Goal: Task Accomplishment & Management: Complete application form

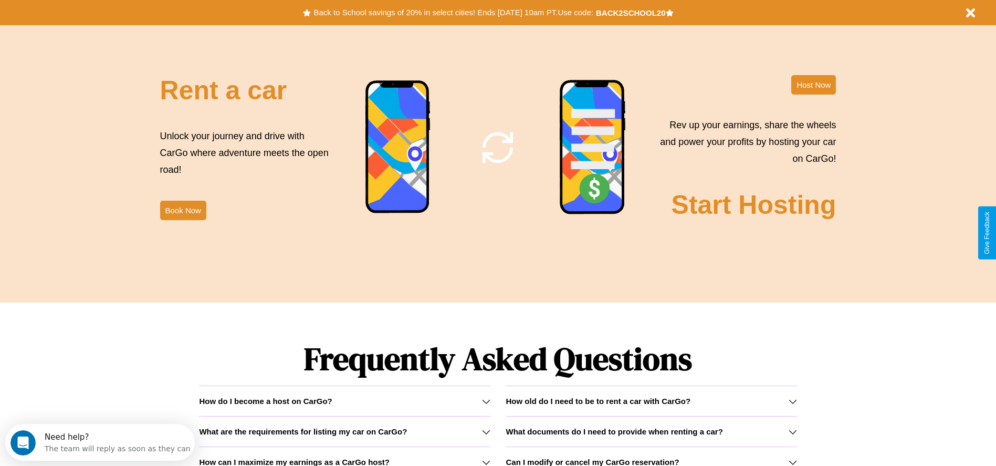
scroll to position [1507, 0]
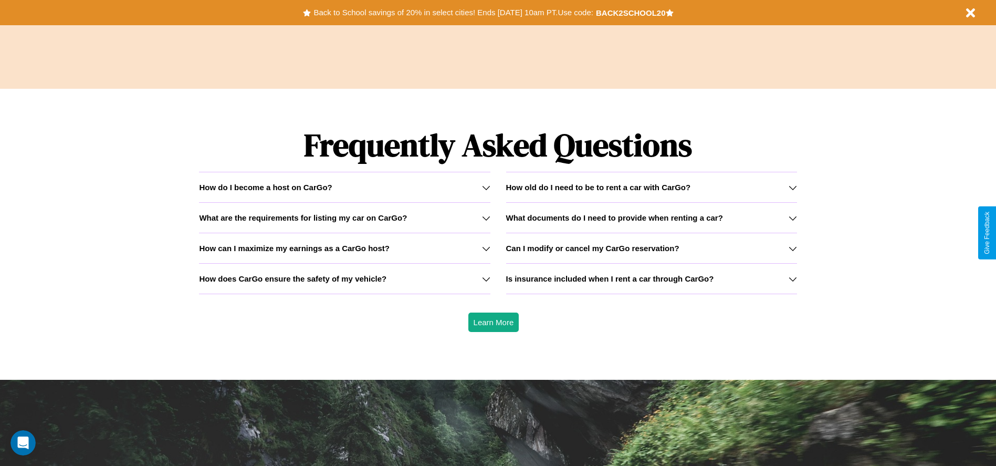
click at [486, 278] on icon at bounding box center [486, 279] width 8 height 8
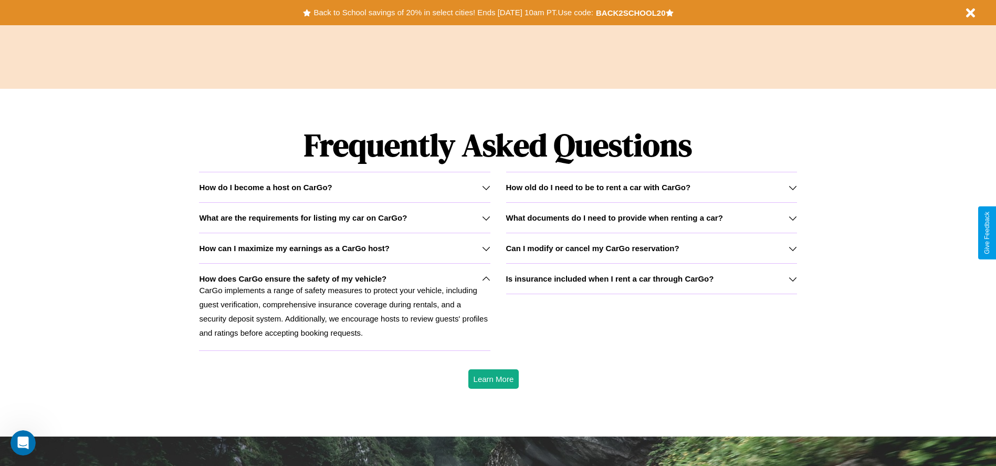
click at [651, 217] on h3 "What documents do I need to provide when renting a car?" at bounding box center [614, 217] width 217 height 9
click at [344, 248] on h3 "How can I maximize my earnings as a CarGo host?" at bounding box center [294, 248] width 191 height 9
click at [344, 307] on p "CarGo implements a range of safety measures to protect your vehicle, including …" at bounding box center [344, 311] width 291 height 57
click at [486, 278] on icon at bounding box center [486, 279] width 8 height 8
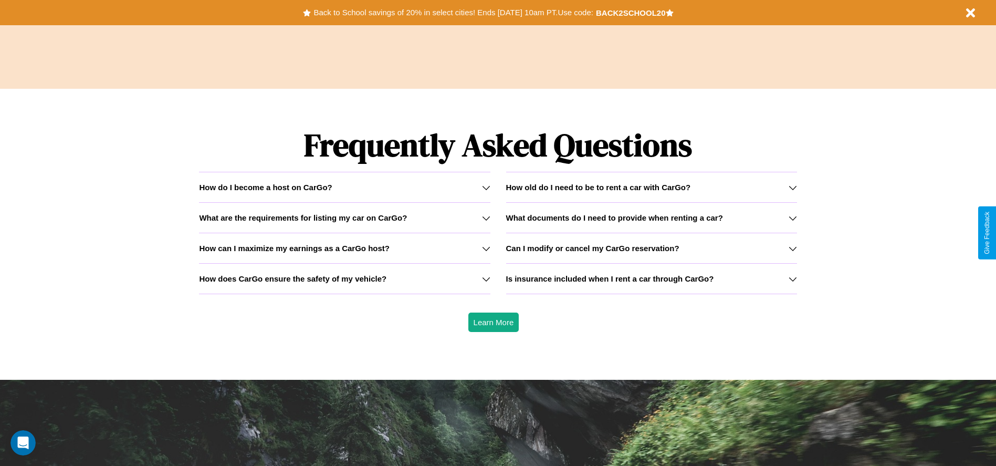
click at [651, 248] on h3 "Can I modify or cancel my CarGo reservation?" at bounding box center [592, 248] width 173 height 9
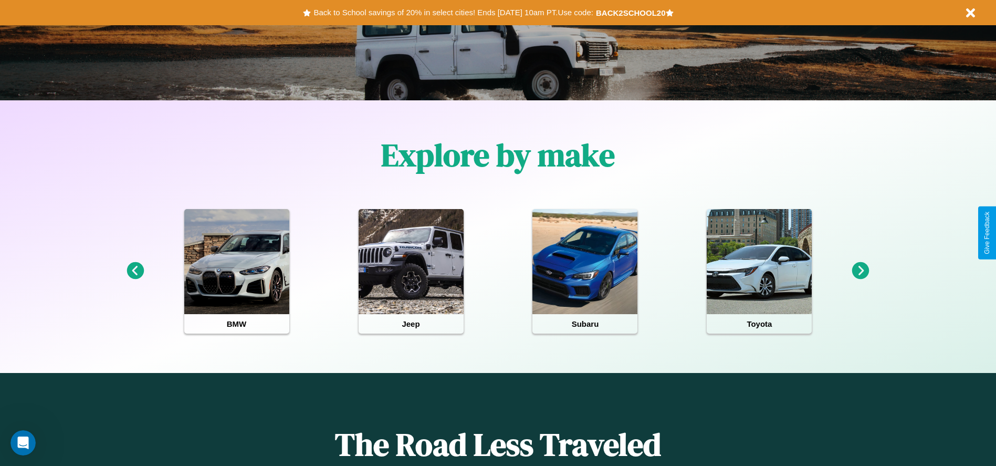
scroll to position [0, 0]
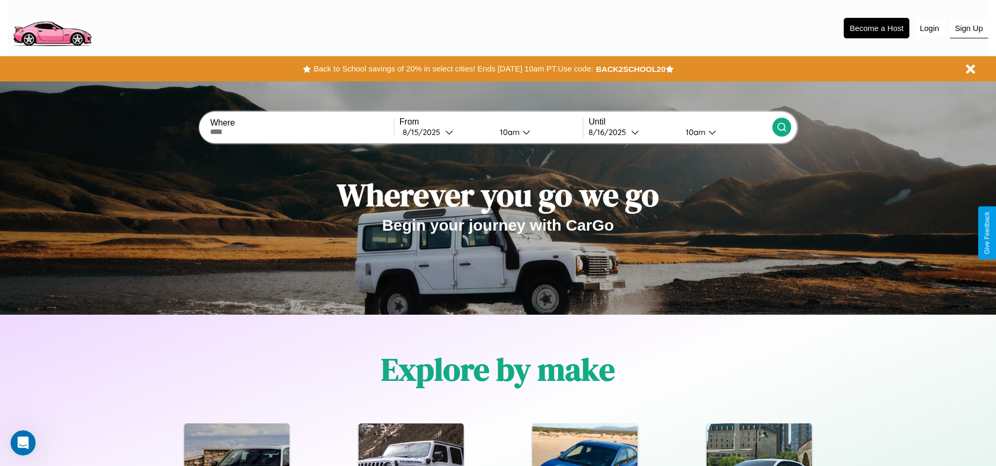
click at [969, 28] on button "Sign Up" at bounding box center [969, 28] width 38 height 20
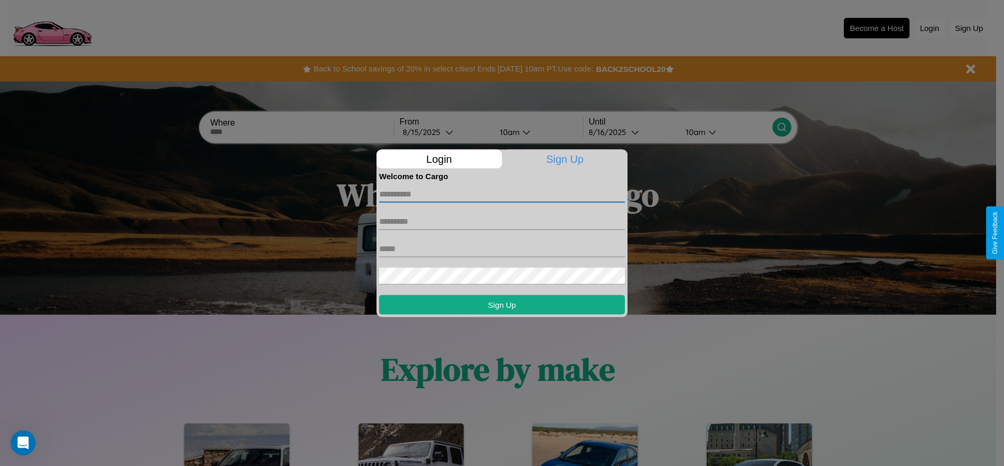
click at [502, 194] on input "text" at bounding box center [502, 193] width 246 height 17
type input "****"
click at [502, 221] on input "text" at bounding box center [502, 221] width 246 height 17
type input "******"
click at [502, 248] on input "text" at bounding box center [502, 248] width 246 height 17
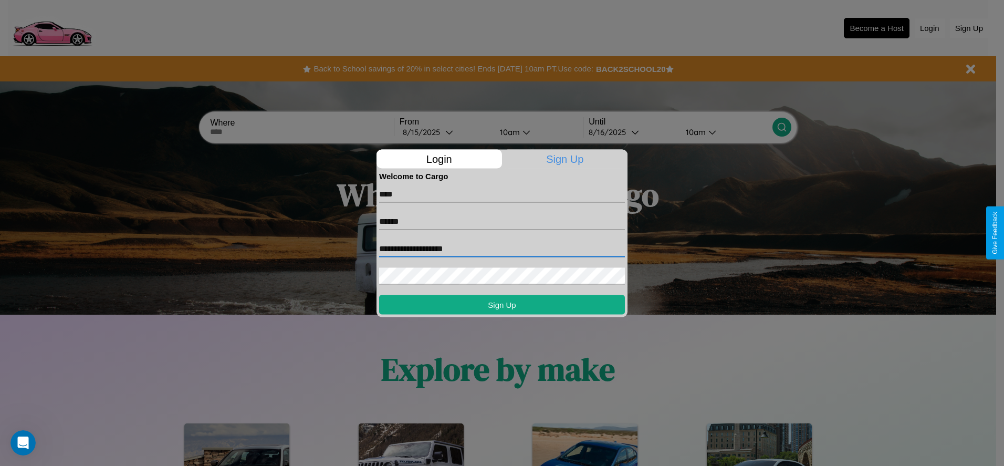
type input "**********"
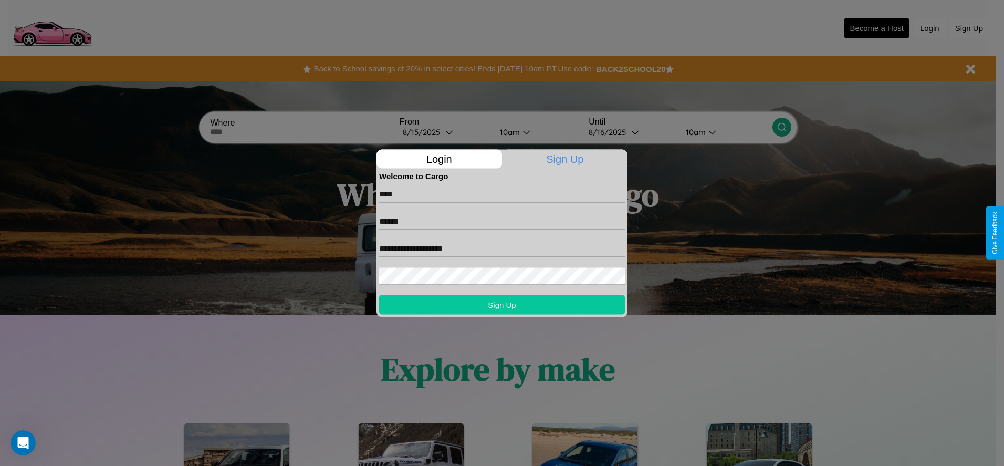
click at [502, 304] on button "Sign Up" at bounding box center [502, 304] width 246 height 19
